Goal: Task Accomplishment & Management: Manage account settings

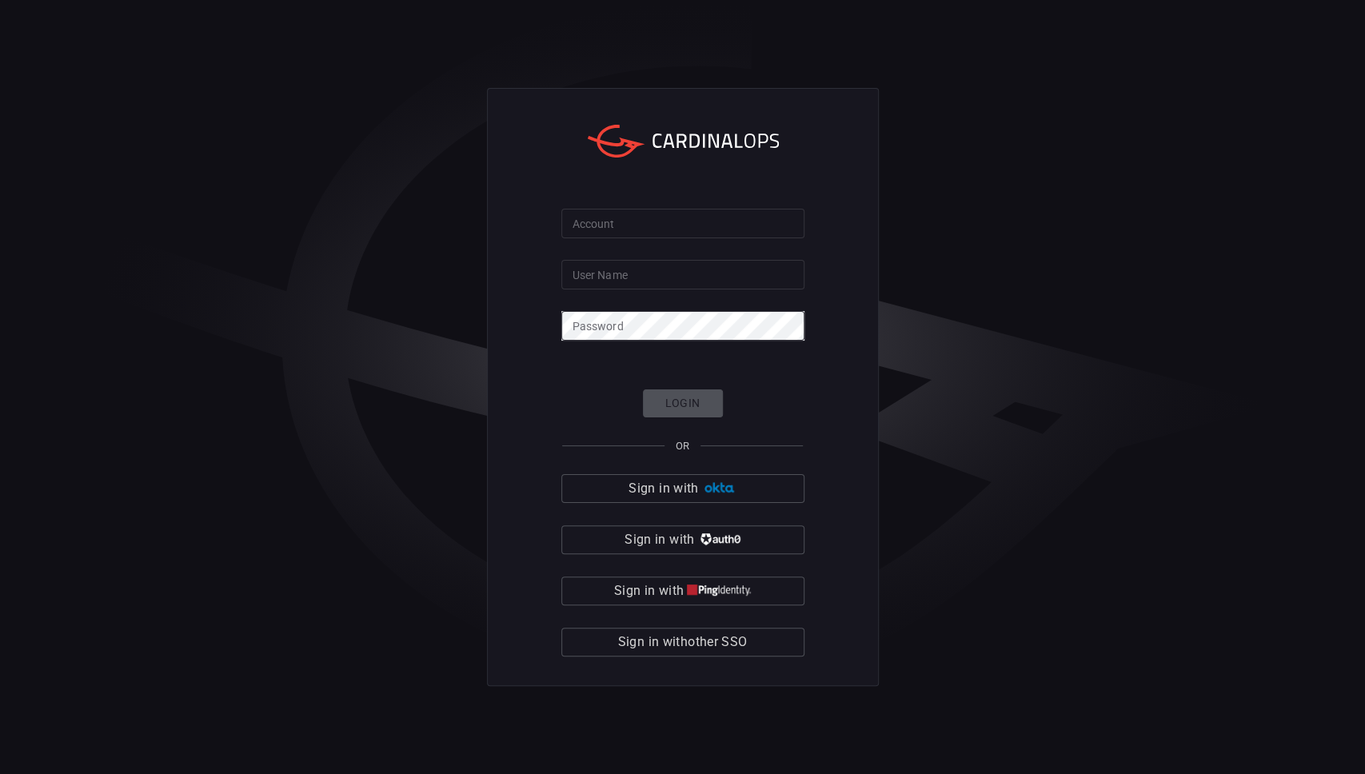
click at [759, 630] on button "Sign in with other SSO" at bounding box center [683, 642] width 243 height 29
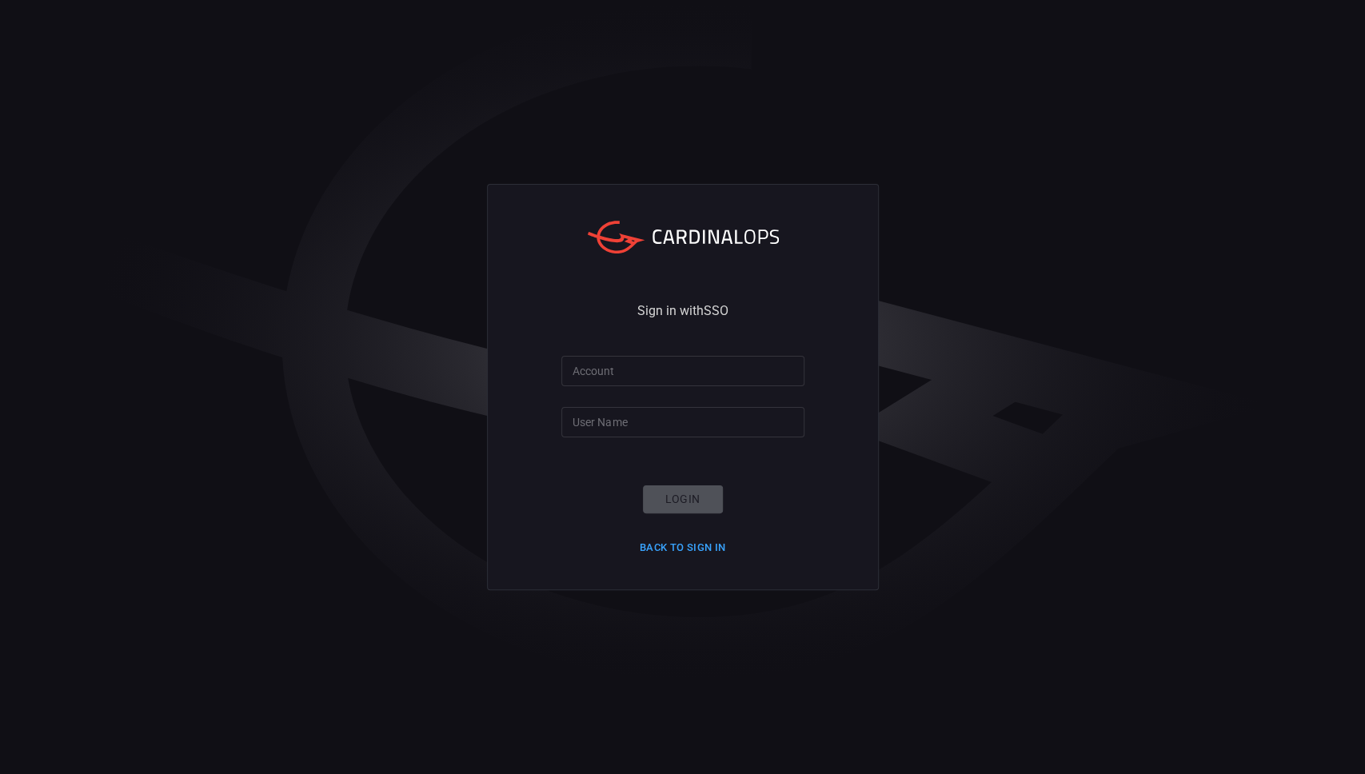
click at [680, 369] on input "Account" at bounding box center [683, 371] width 243 height 30
type input "[PERSON_NAME]-lovells"
type input "sebastien.bossous"
click button "Login" at bounding box center [683, 500] width 80 height 28
